Goal: Task Accomplishment & Management: Use online tool/utility

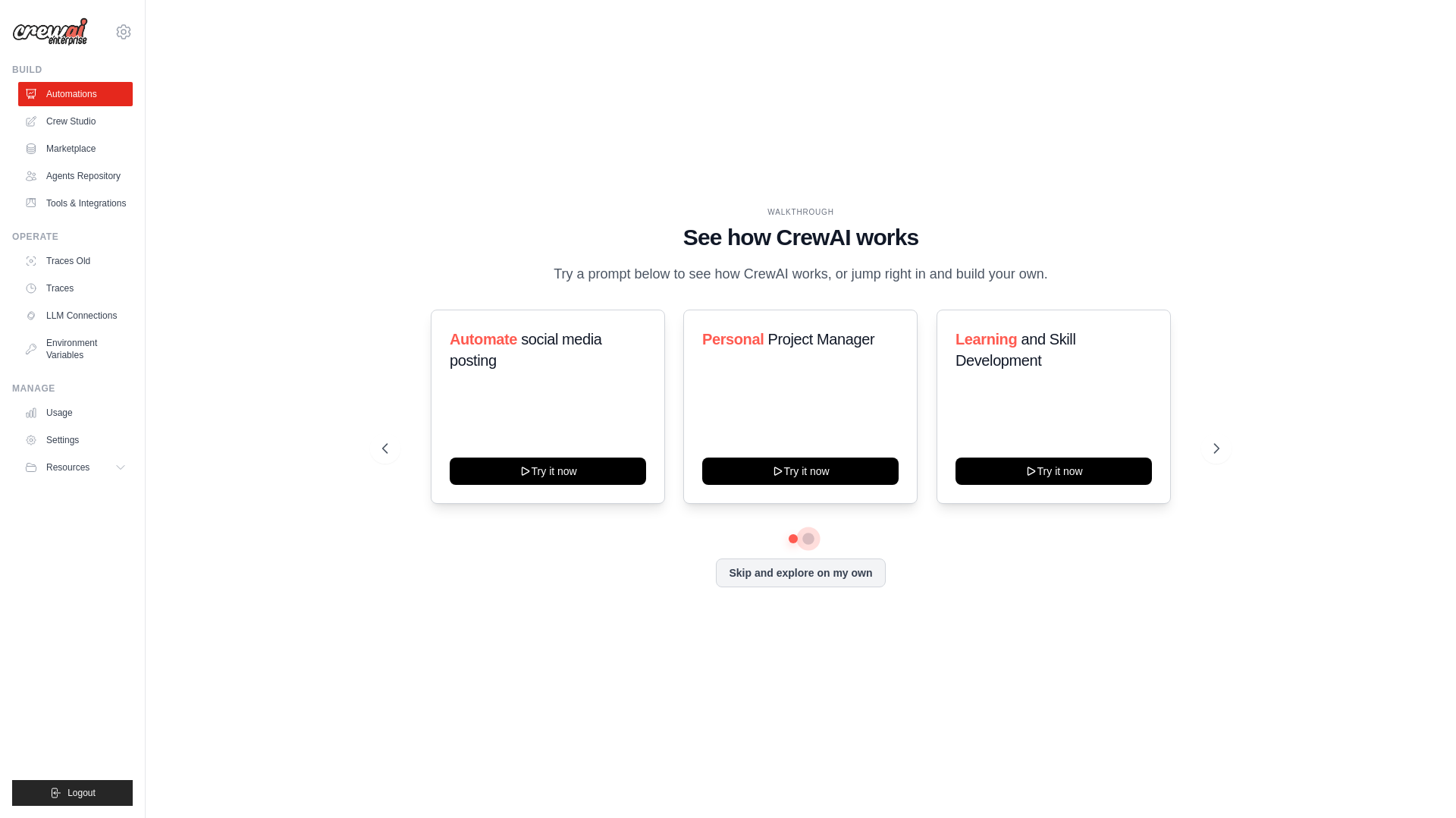
click at [809, 540] on button at bounding box center [808, 539] width 12 height 12
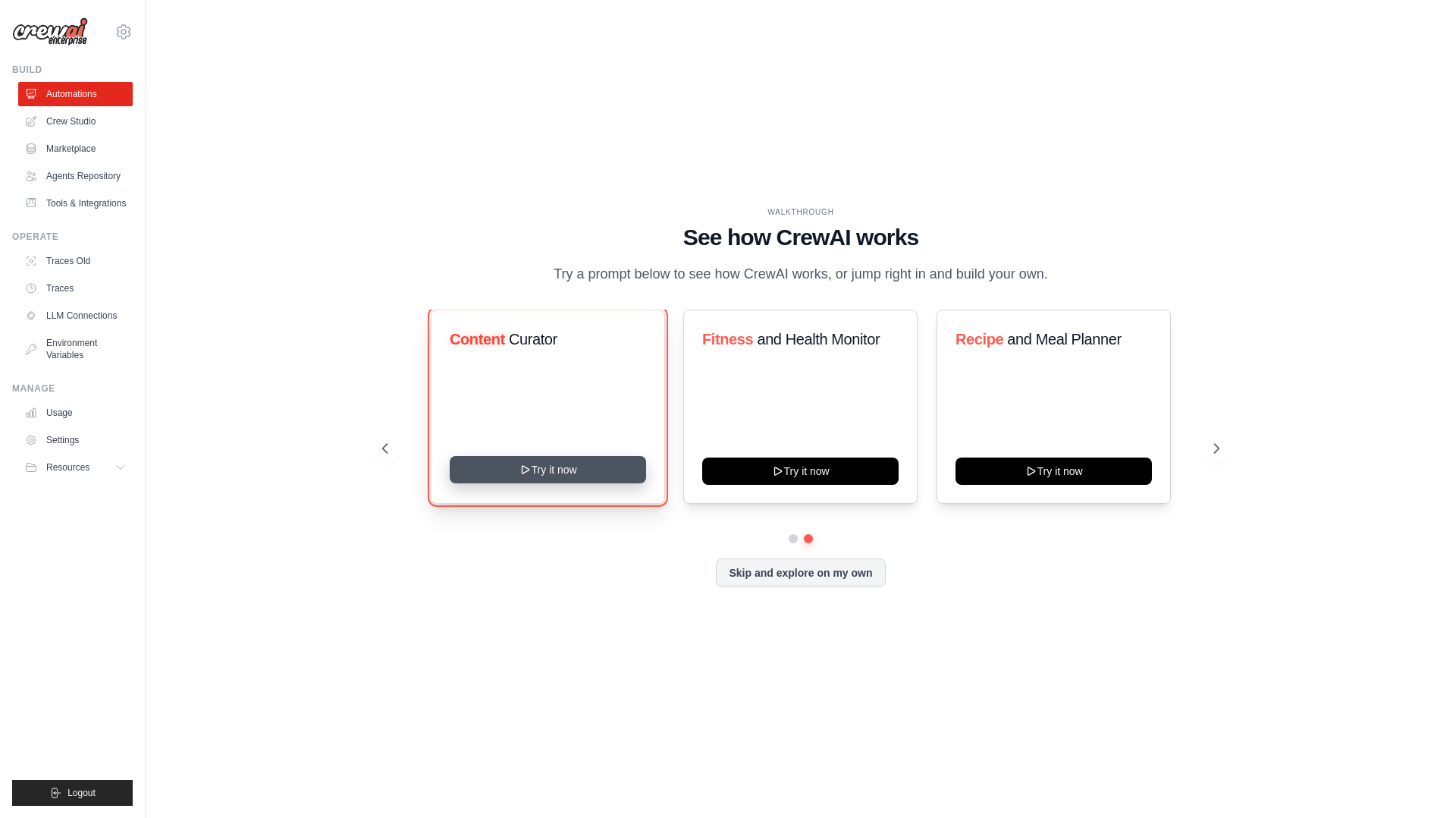
click at [563, 467] on button "Try it now" at bounding box center [548, 469] width 196 height 27
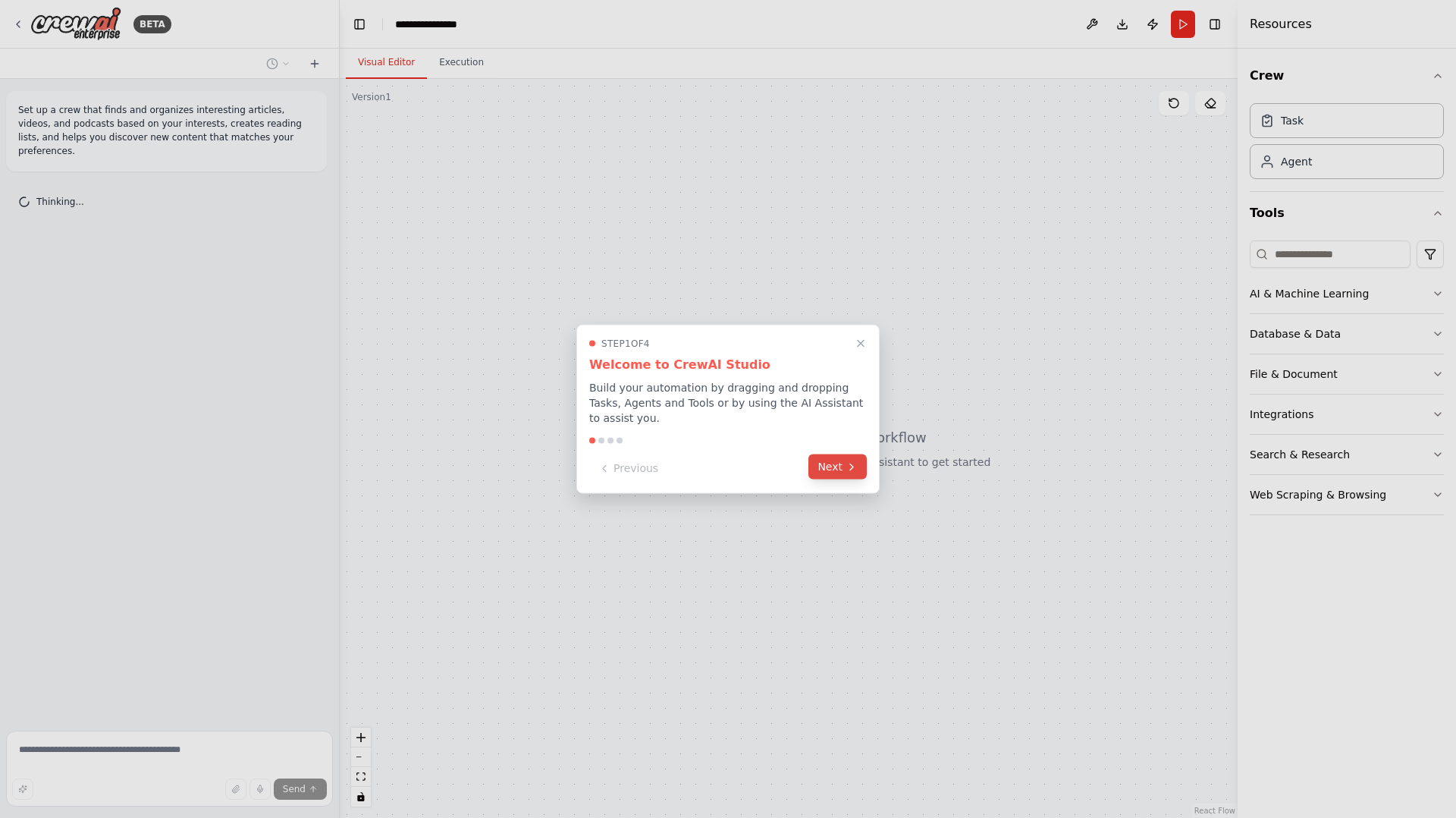
click at [837, 467] on button "Next" at bounding box center [837, 467] width 59 height 25
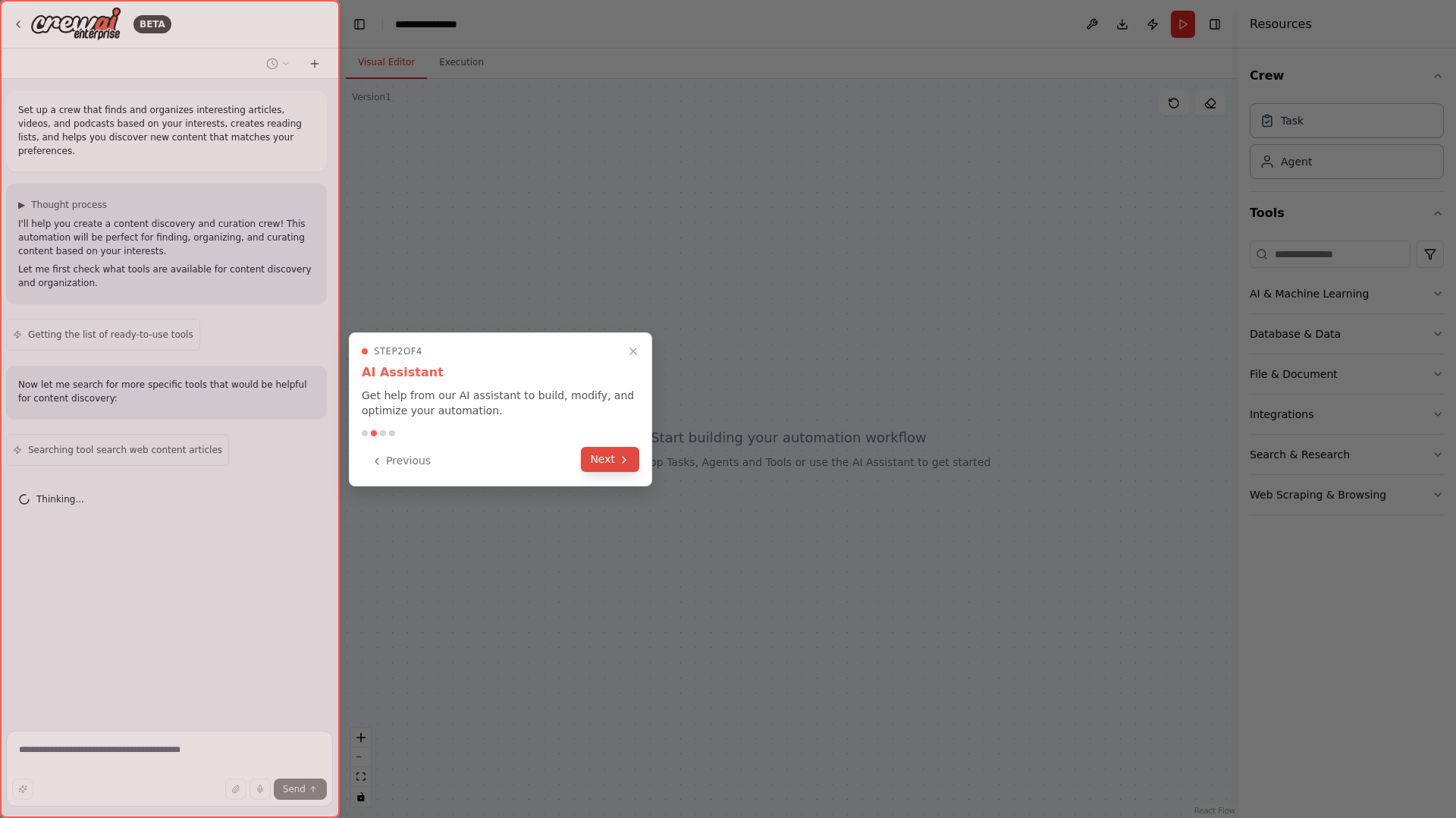
click at [607, 463] on button "Next" at bounding box center [609, 459] width 59 height 25
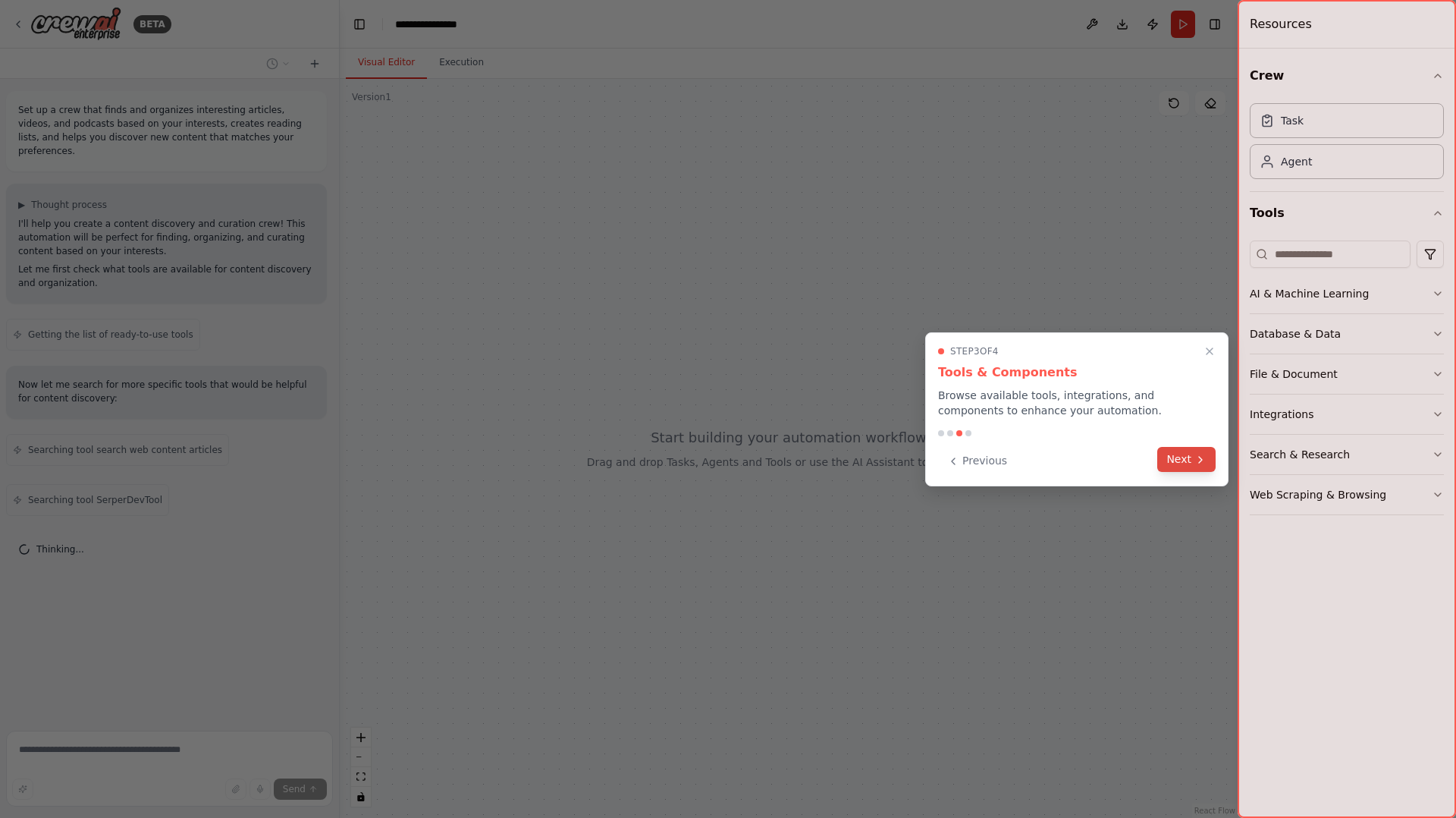
click at [1179, 464] on button "Next" at bounding box center [1186, 459] width 59 height 25
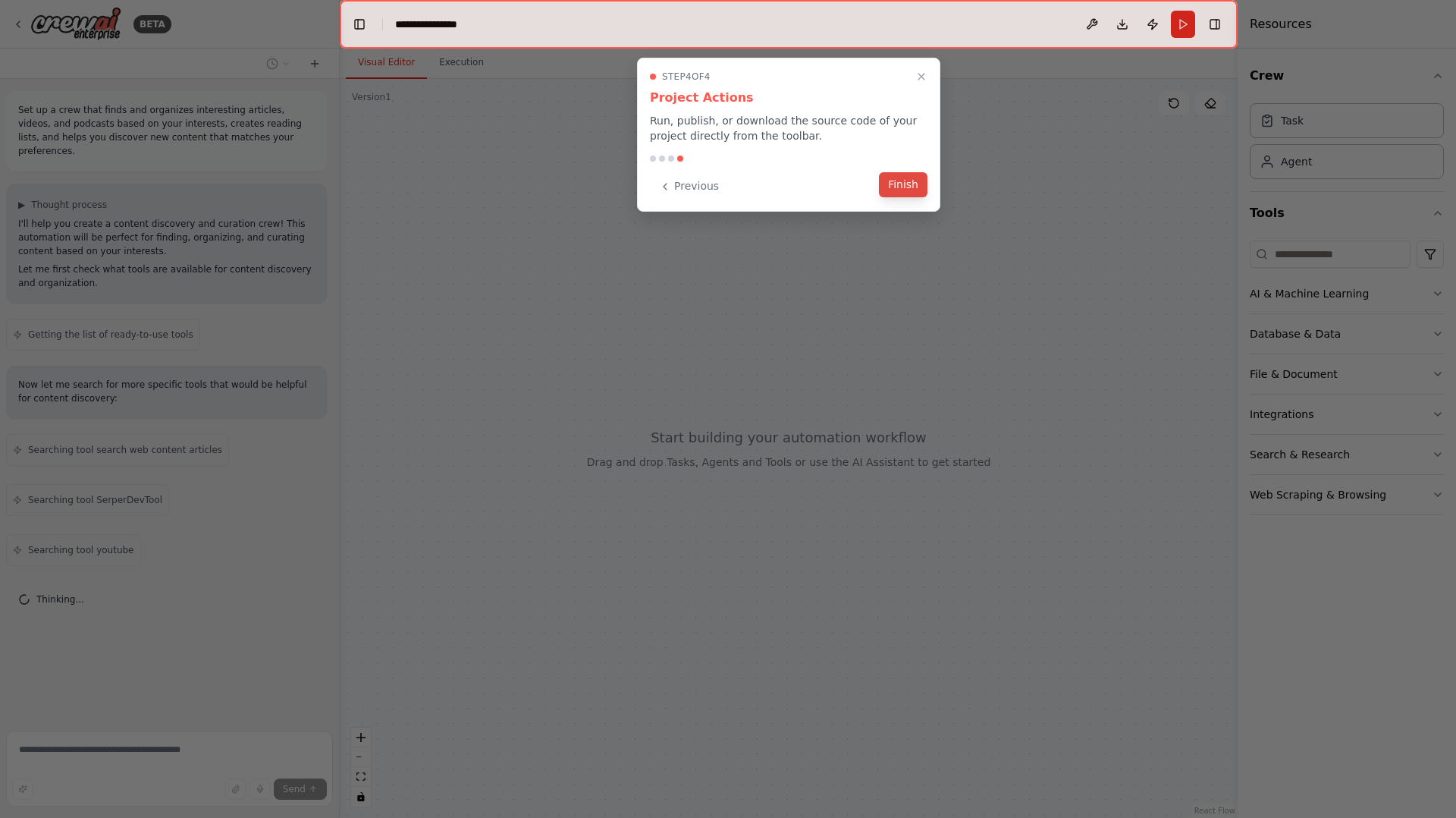
click at [897, 184] on button "Finish" at bounding box center [903, 185] width 48 height 25
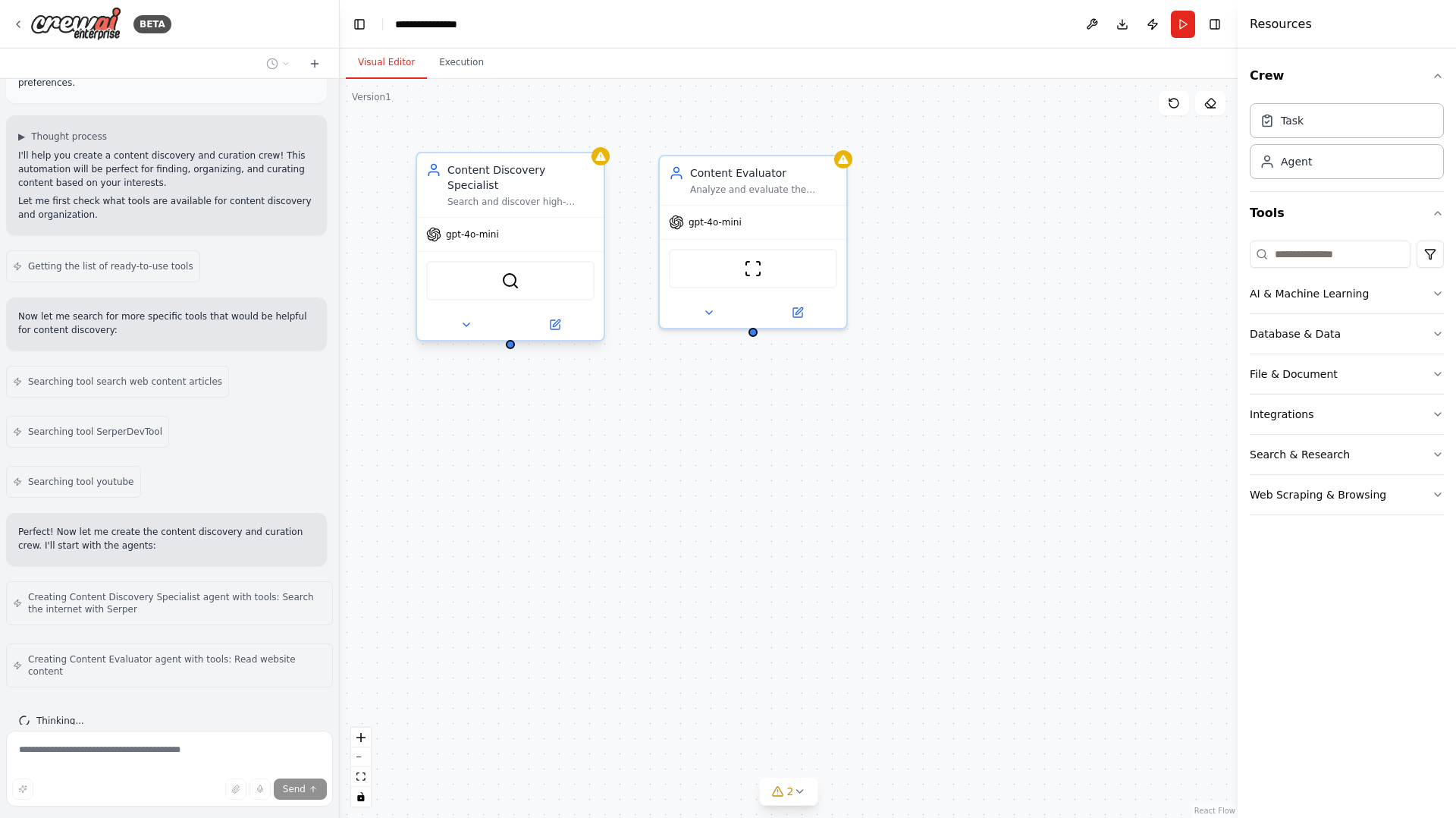
scroll to position [118, 0]
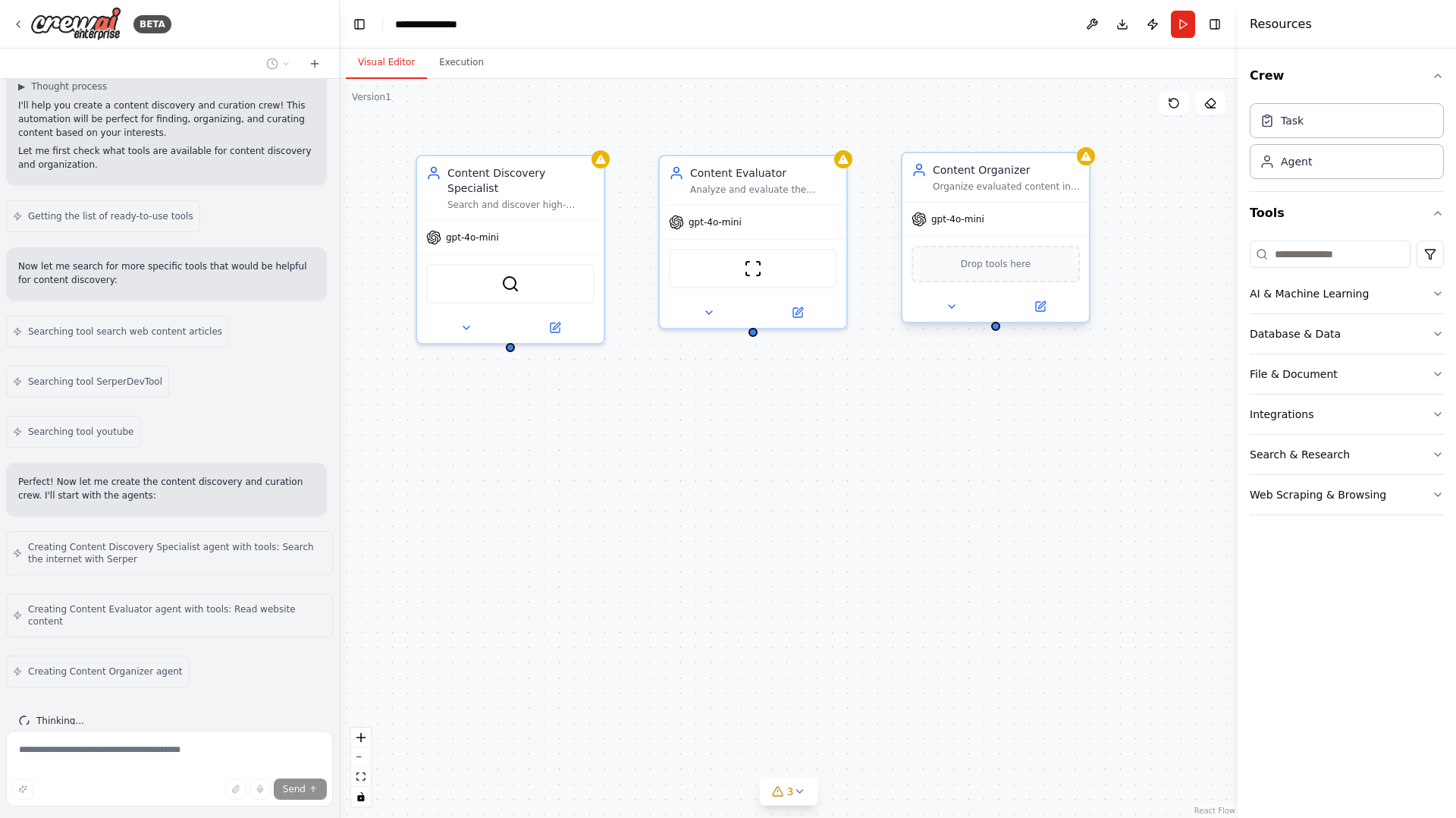
click at [972, 264] on span "Drop tools here" at bounding box center [995, 264] width 71 height 15
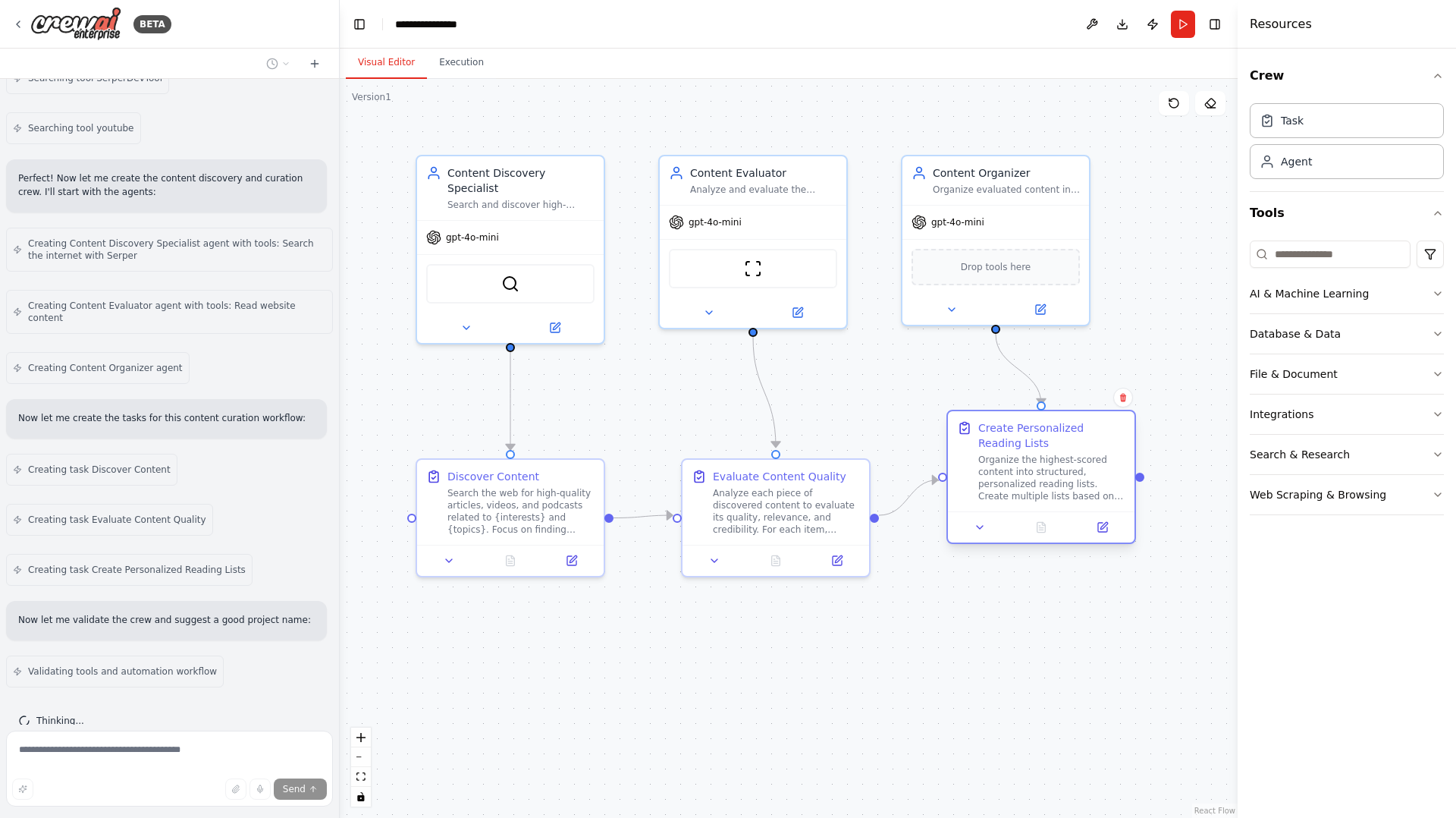
scroll to position [472, 0]
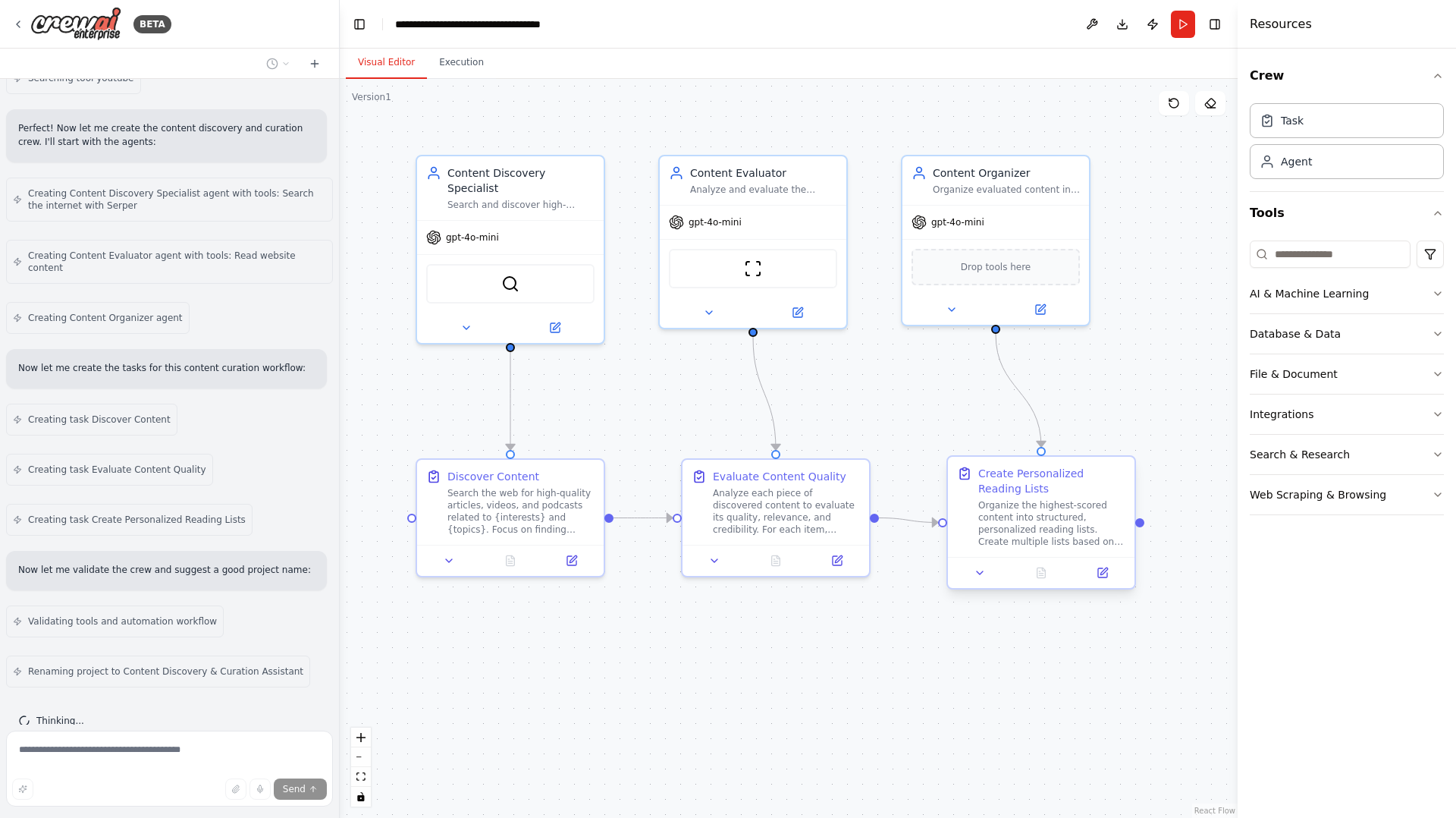
click at [981, 495] on div "Create Personalized Reading Lists Organize the highest-scored content into stru…" at bounding box center [1052, 507] width 147 height 82
click at [1438, 333] on icon "button" at bounding box center [1438, 333] width 6 height 3
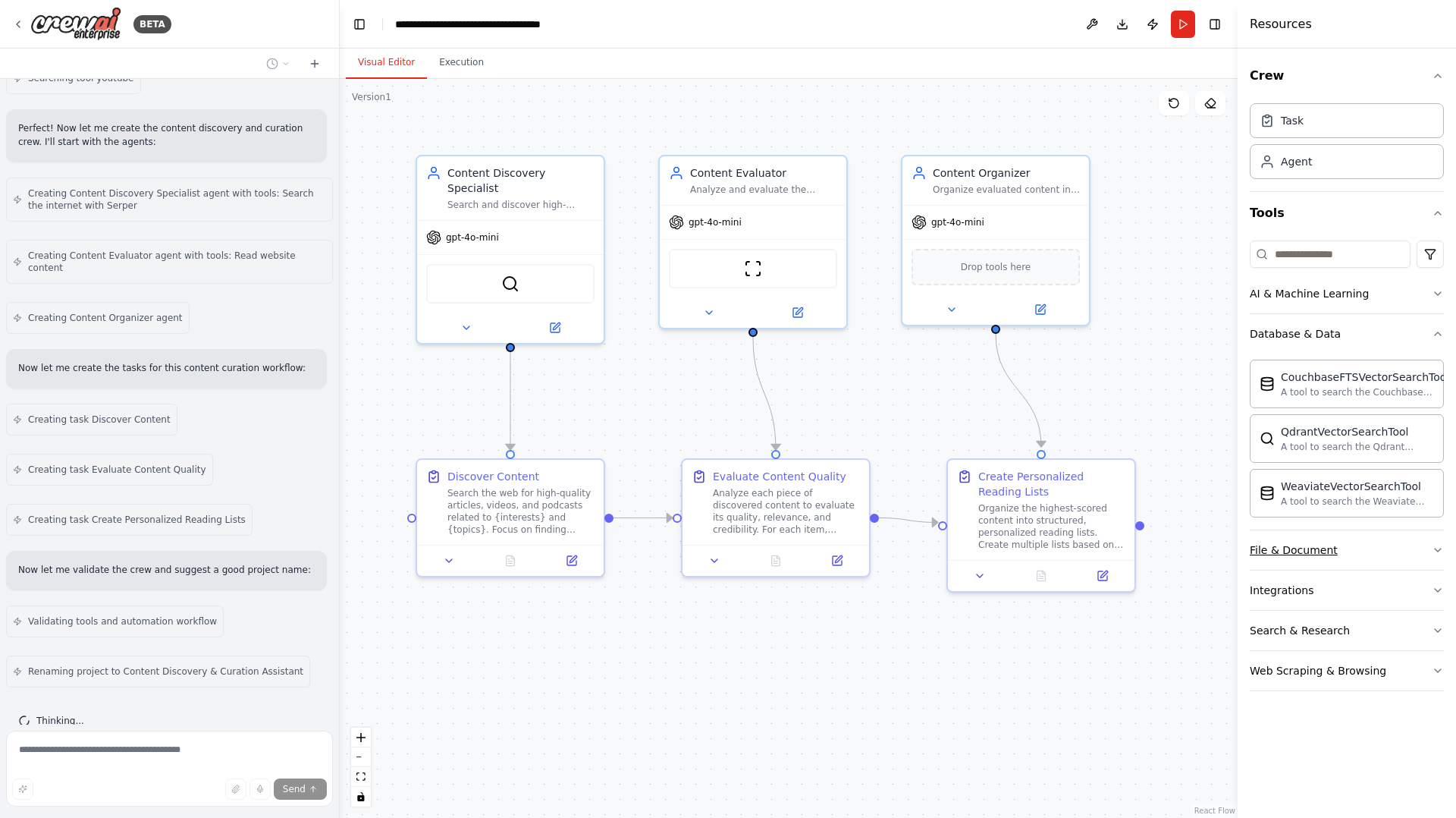
click at [1435, 554] on icon "button" at bounding box center [1438, 550] width 12 height 12
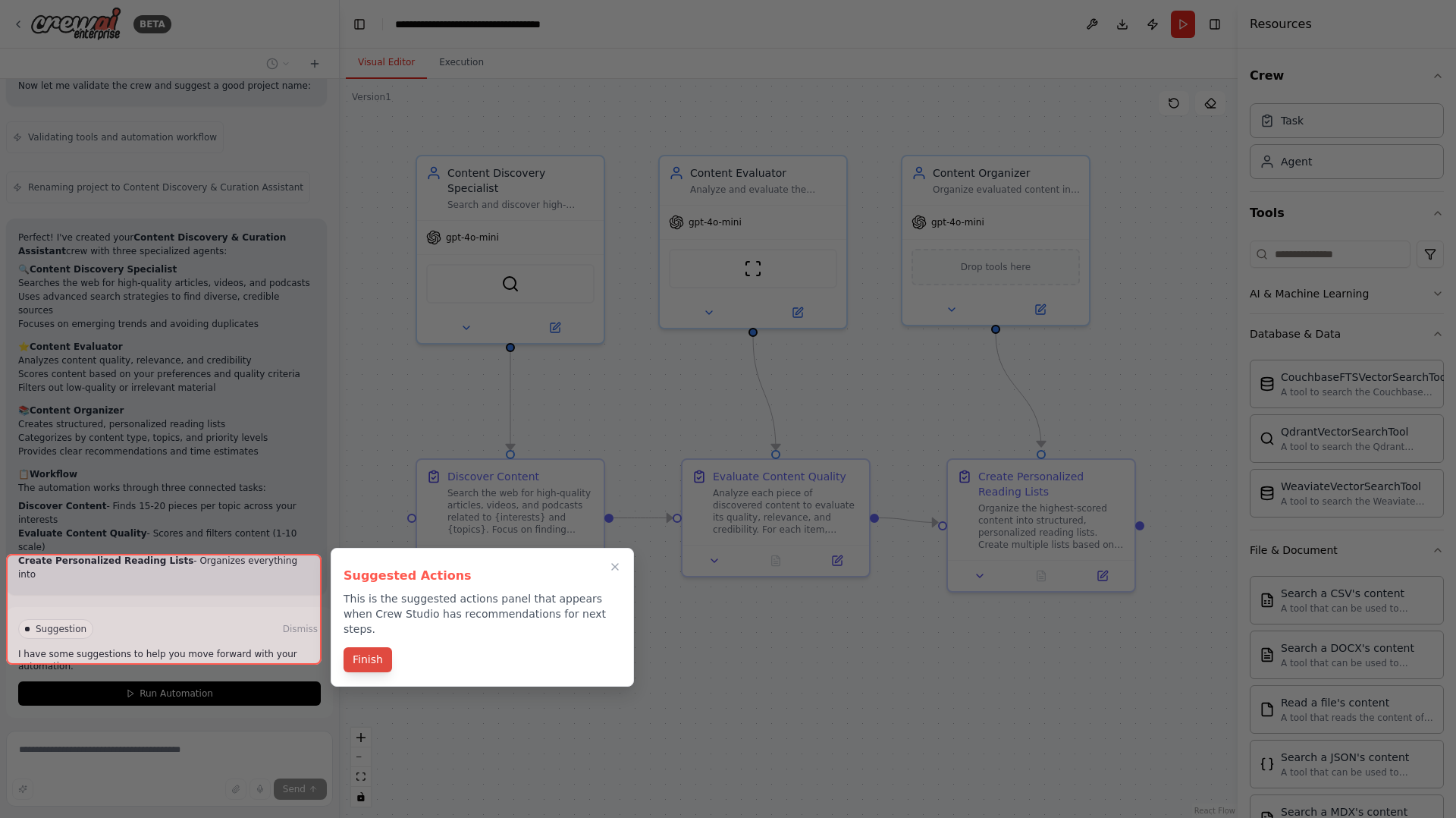
click at [365, 647] on button "Finish" at bounding box center [367, 659] width 48 height 25
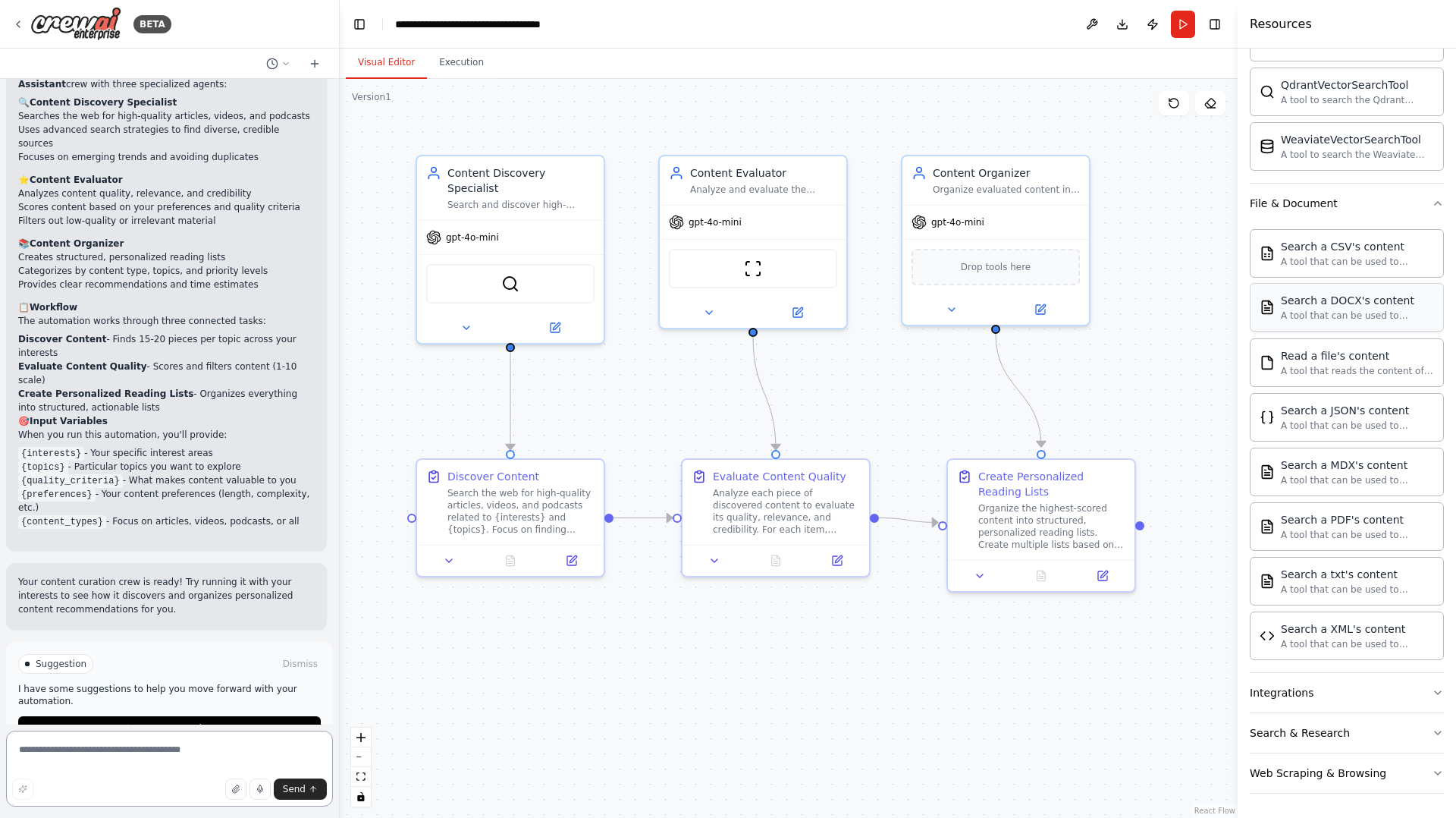
scroll to position [0, 0]
